Goal: Task Accomplishment & Management: Manage account settings

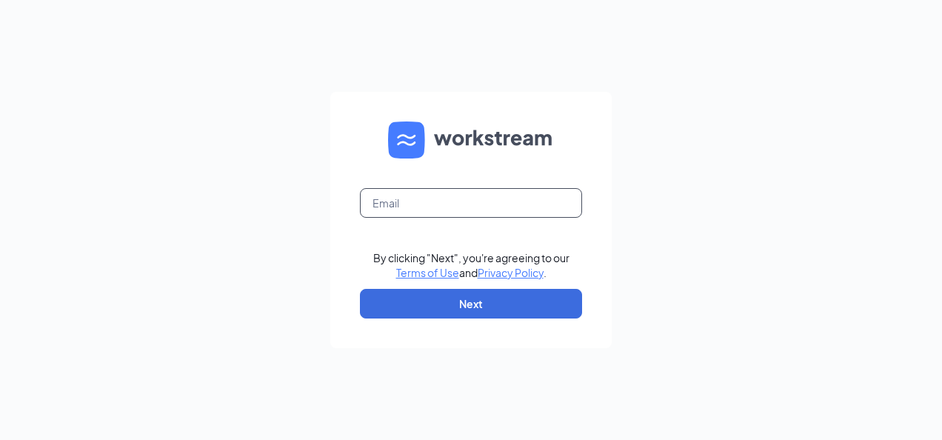
click at [424, 204] on input "text" at bounding box center [471, 203] width 222 height 30
type input "lou@chick-fil-a.nyc"
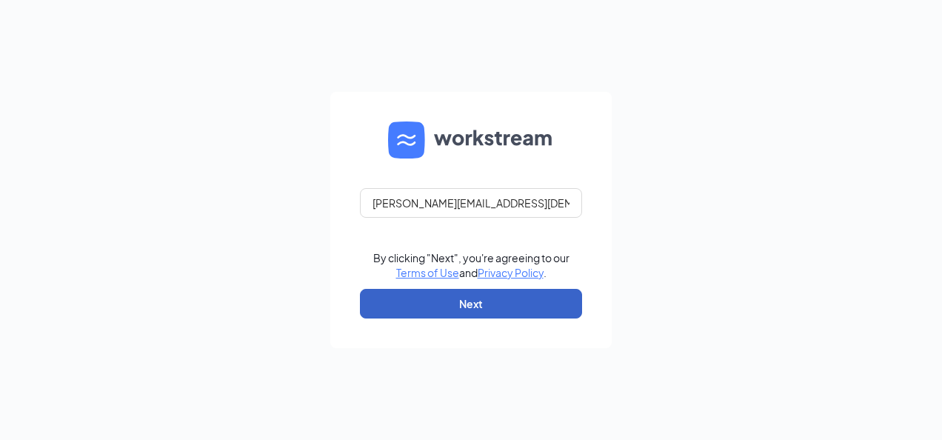
click at [451, 295] on button "Next" at bounding box center [471, 304] width 222 height 30
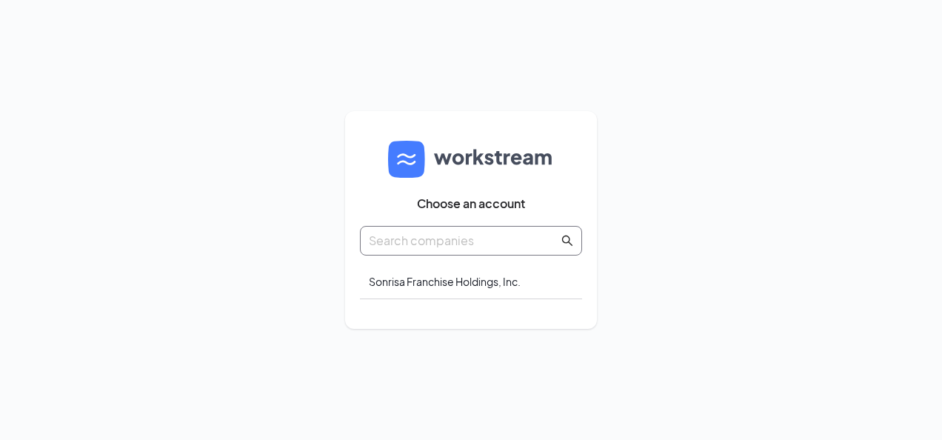
click at [473, 240] on input "text" at bounding box center [464, 240] width 190 height 19
click at [447, 287] on div "Sonrisa Franchise Holdings, Inc." at bounding box center [471, 281] width 222 height 35
